Goal: Use online tool/utility: Utilize a website feature to perform a specific function

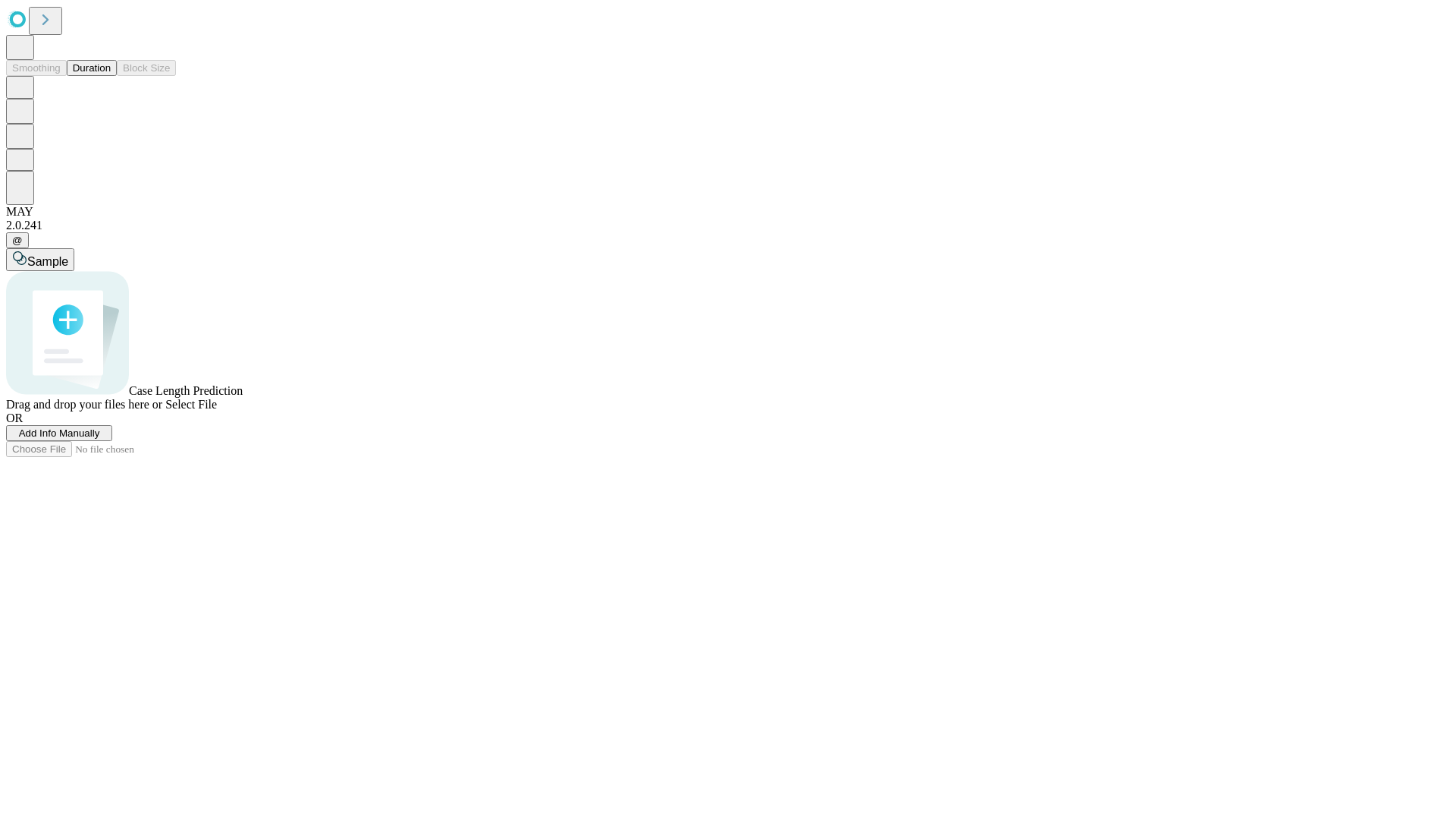
click at [217, 411] on span "Select File" at bounding box center [191, 404] width 51 height 13
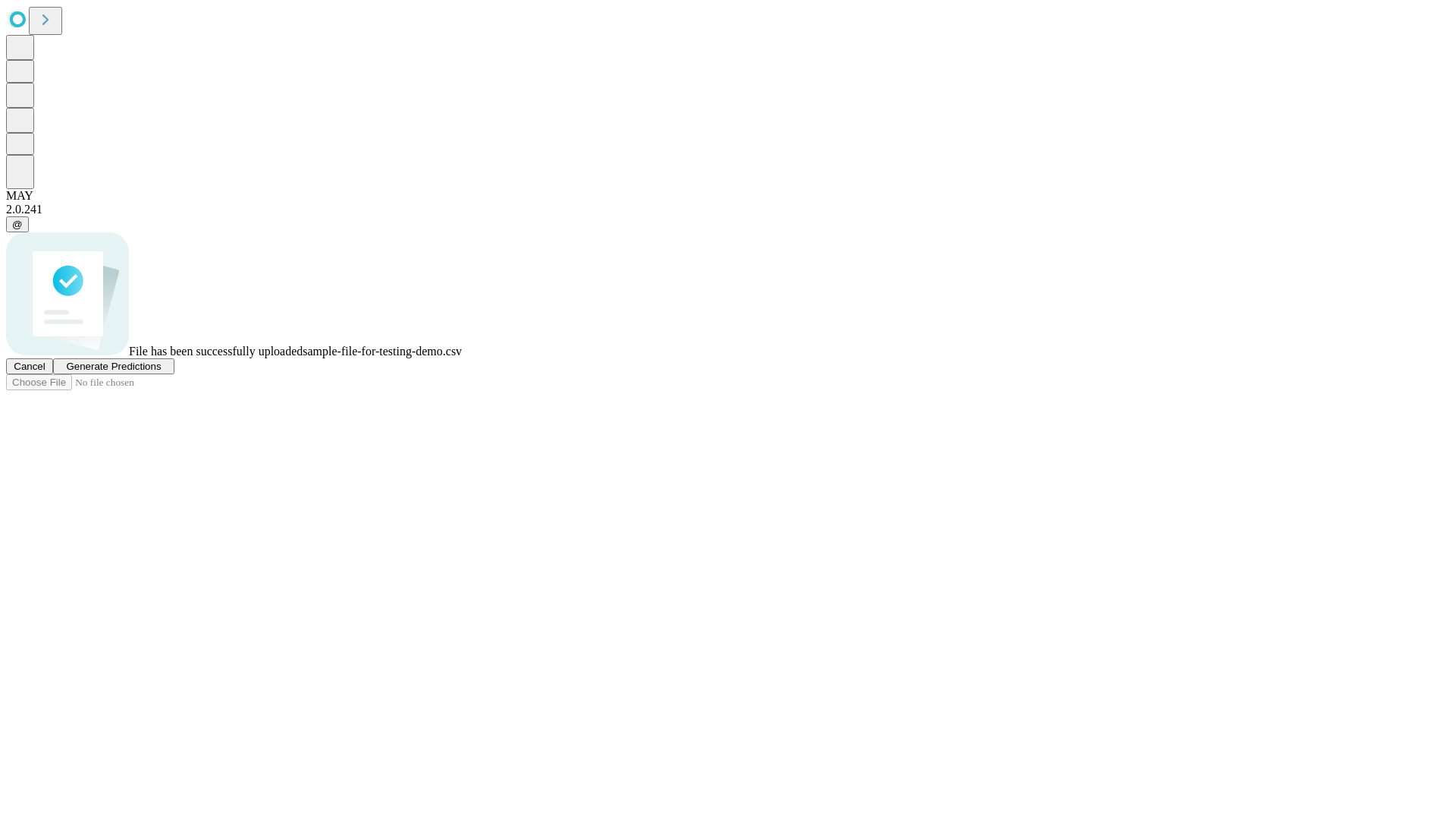
click at [161, 371] on span "Generate Predictions" at bounding box center [113, 365] width 95 height 11
